Goal: Task Accomplishment & Management: Manage account settings

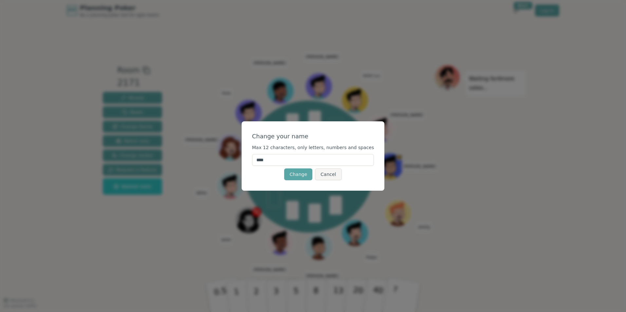
drag, startPoint x: 305, startPoint y: 164, endPoint x: 257, endPoint y: 162, distance: 48.2
click at [257, 162] on div "Change your name Max 12 characters, only letters, numbers and spaces **** Chang…" at bounding box center [313, 155] width 143 height 69
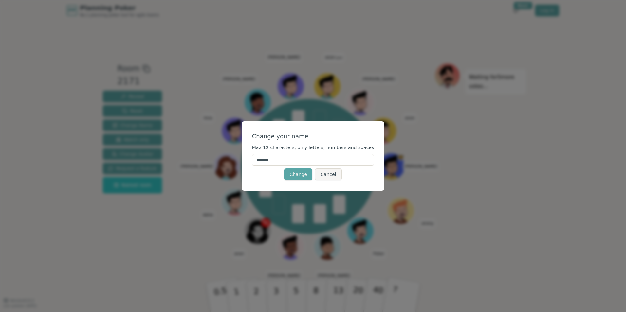
type input "*******"
click at [264, 175] on div "Change Cancel" at bounding box center [313, 175] width 122 height 12
click at [304, 175] on button "Change" at bounding box center [298, 175] width 28 height 12
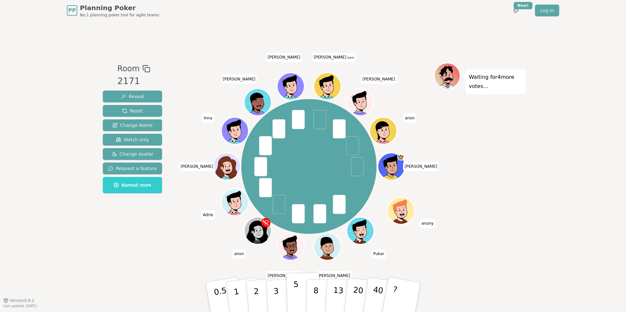
click at [301, 300] on button "5" at bounding box center [303, 298] width 34 height 50
click at [136, 154] on span "Change Avatar" at bounding box center [133, 154] width 42 height 7
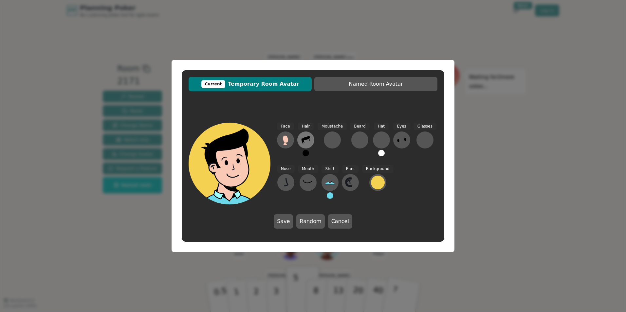
click at [309, 143] on icon at bounding box center [305, 140] width 10 height 10
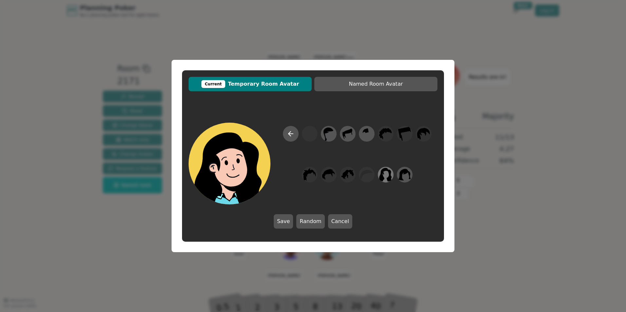
click at [391, 176] on icon at bounding box center [385, 175] width 13 height 14
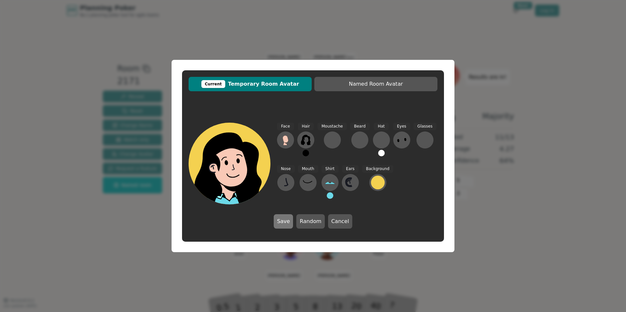
click at [290, 224] on button "Save" at bounding box center [283, 221] width 19 height 14
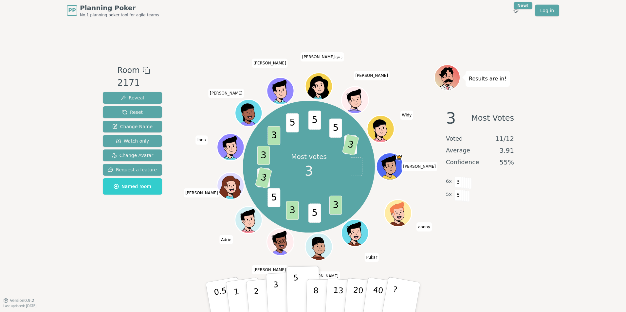
click at [275, 296] on p "3" at bounding box center [276, 298] width 7 height 36
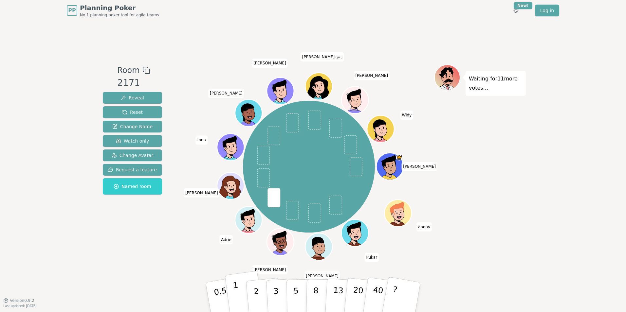
click at [238, 295] on p "1" at bounding box center [237, 299] width 10 height 36
